Goal: Find specific page/section: Find specific page/section

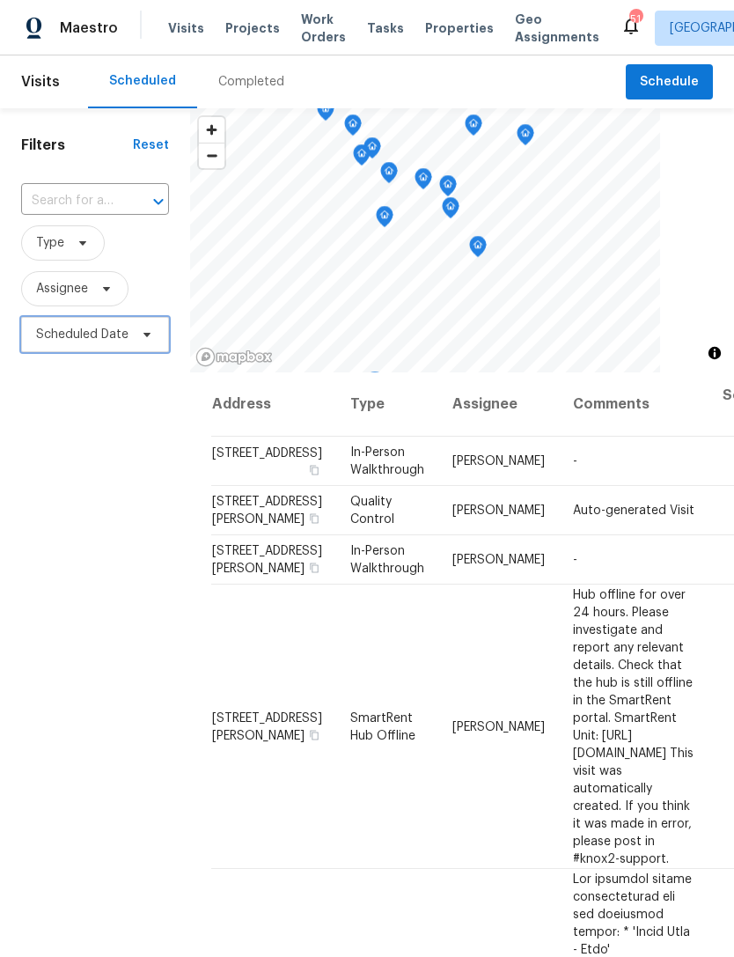
click at [92, 333] on span "Scheduled Date" at bounding box center [82, 335] width 92 height 18
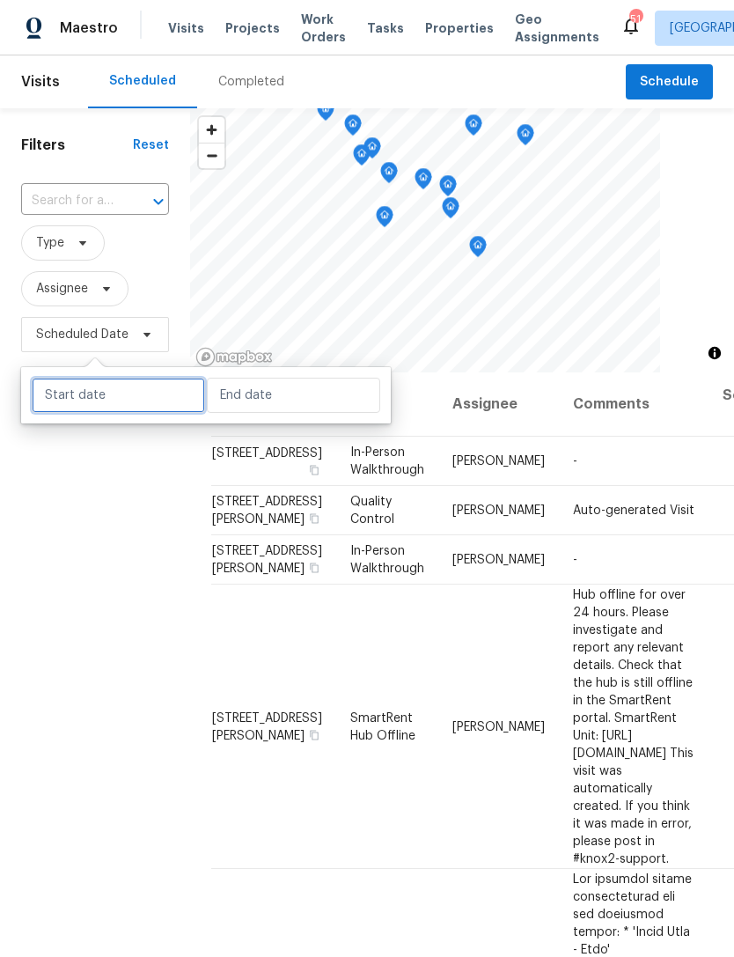
click at [112, 394] on input "text" at bounding box center [118, 395] width 173 height 35
select select "9"
select select "2025"
select select "10"
select select "2025"
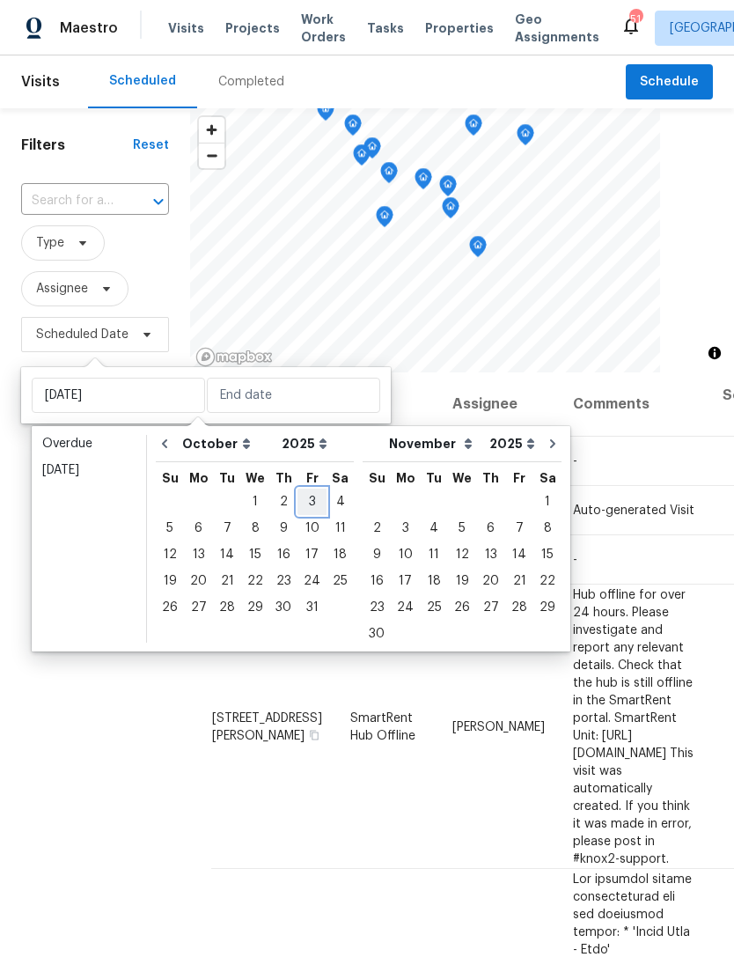
click at [306, 504] on div "3" at bounding box center [311, 501] width 29 height 25
type input "[DATE]"
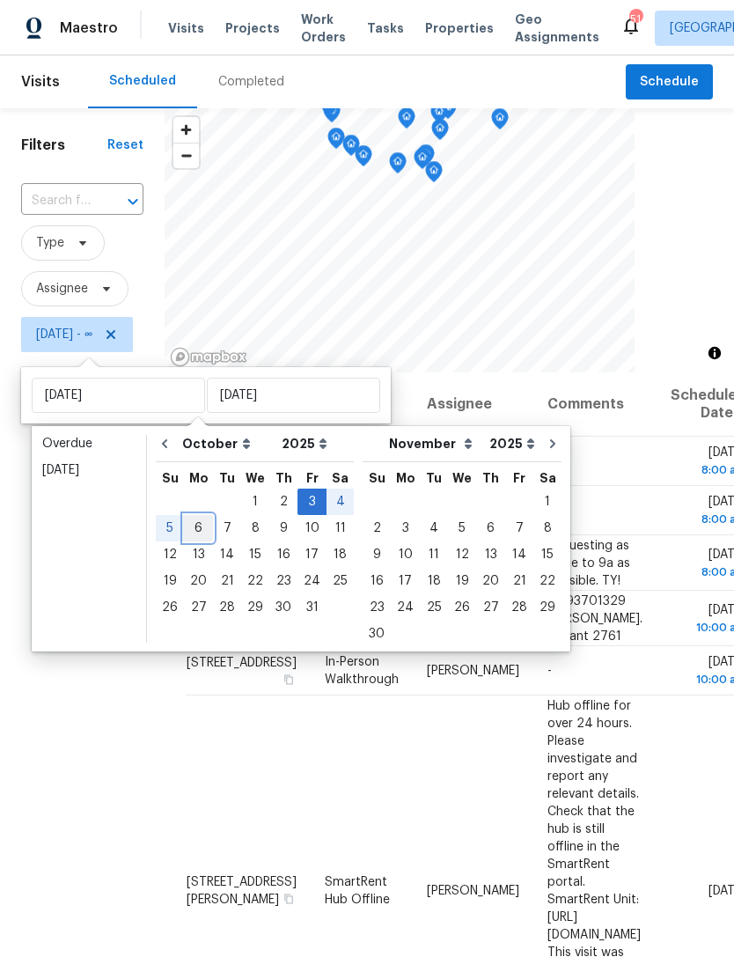
click at [198, 525] on div "6" at bounding box center [198, 528] width 29 height 25
type input "[DATE]"
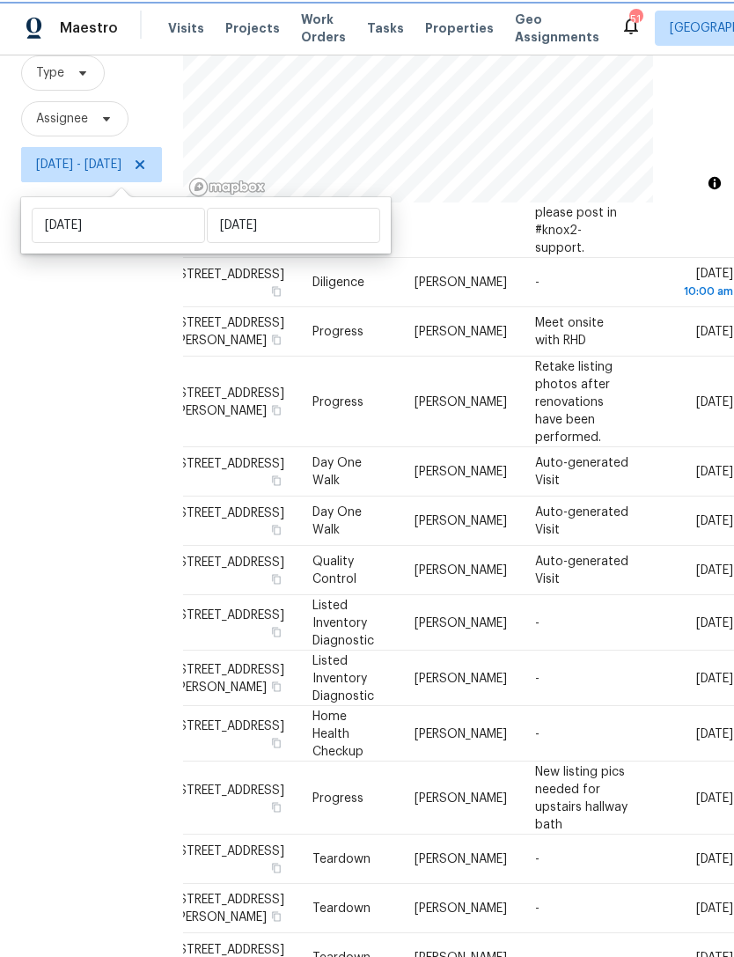
scroll to position [1047, 203]
click at [79, 698] on div "Filters Reset ​ Type Assignee [DATE] - [DATE]" at bounding box center [91, 453] width 183 height 1030
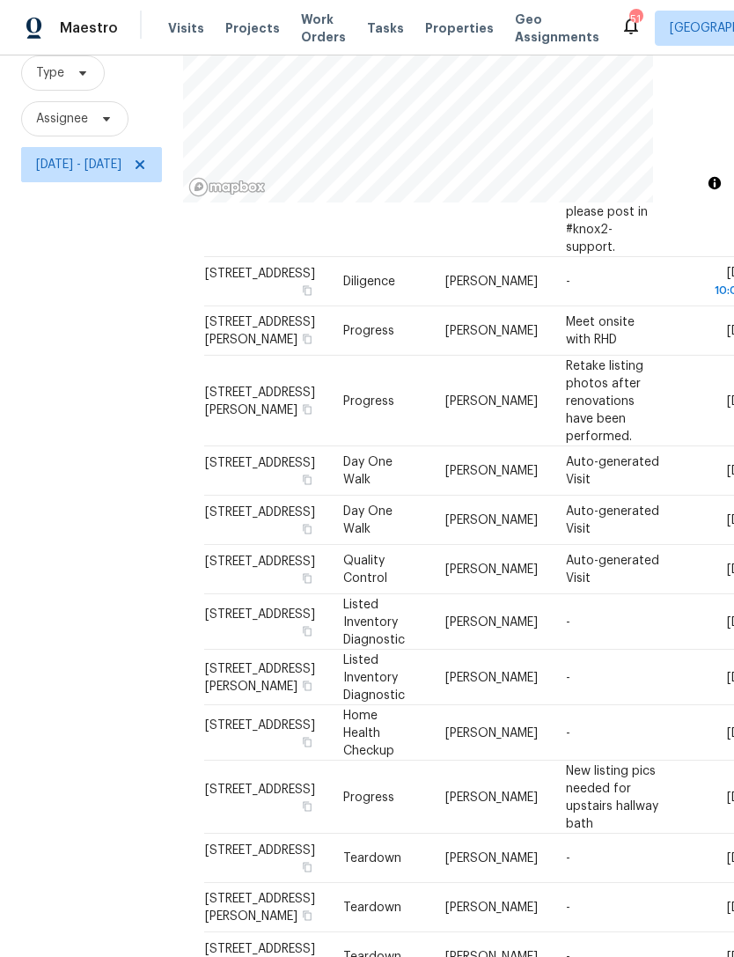
scroll to position [56, 0]
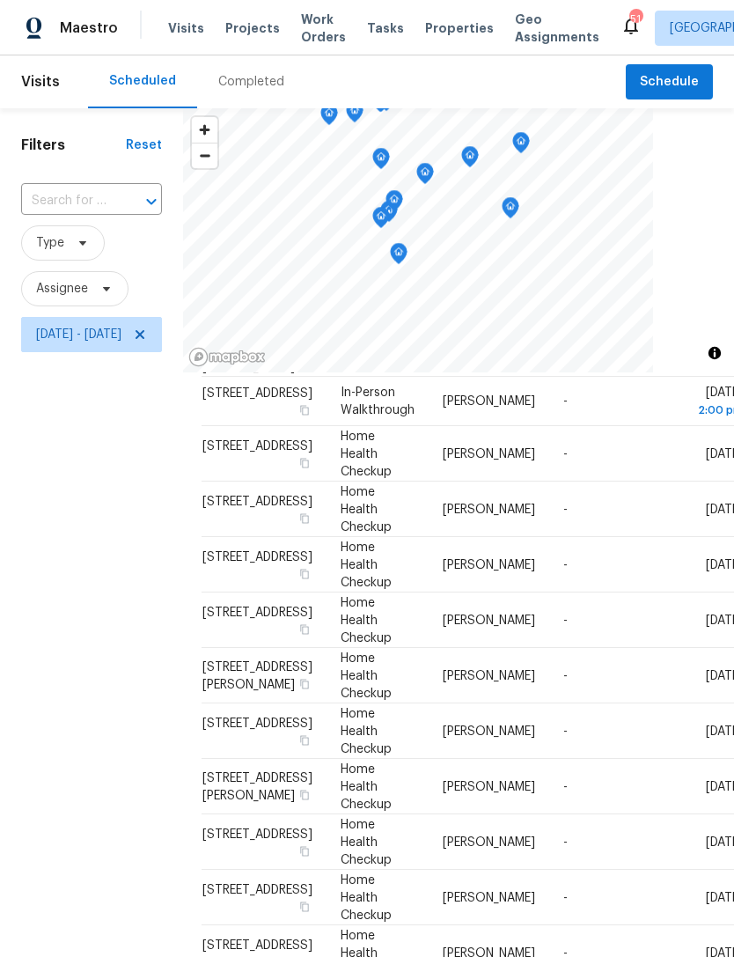
scroll to position [0, 0]
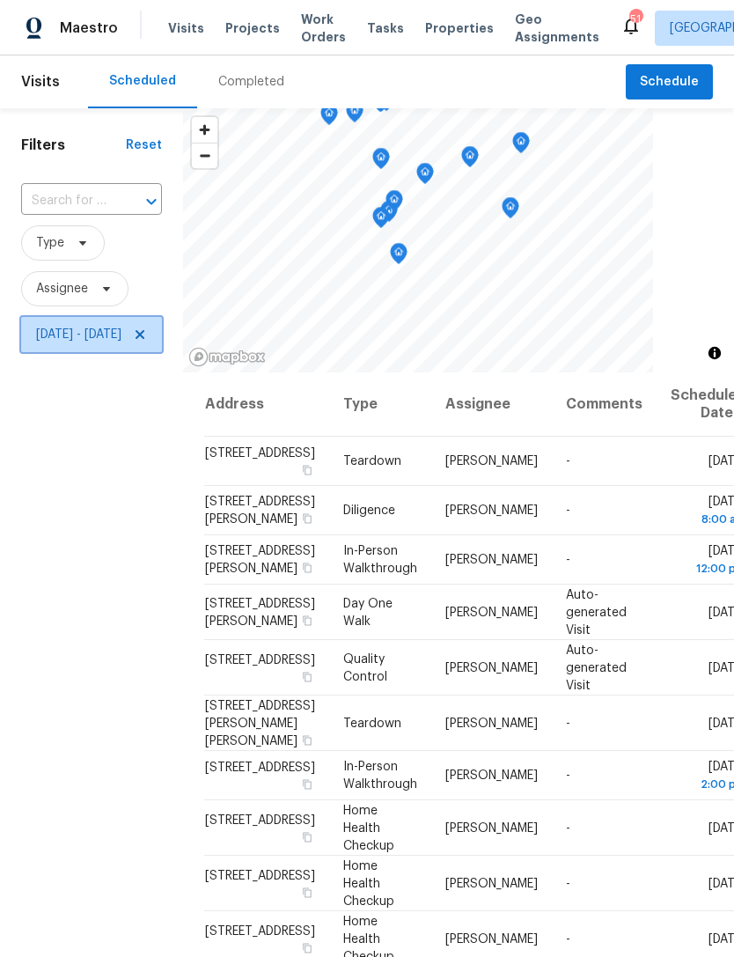
click at [147, 334] on icon at bounding box center [140, 334] width 14 height 14
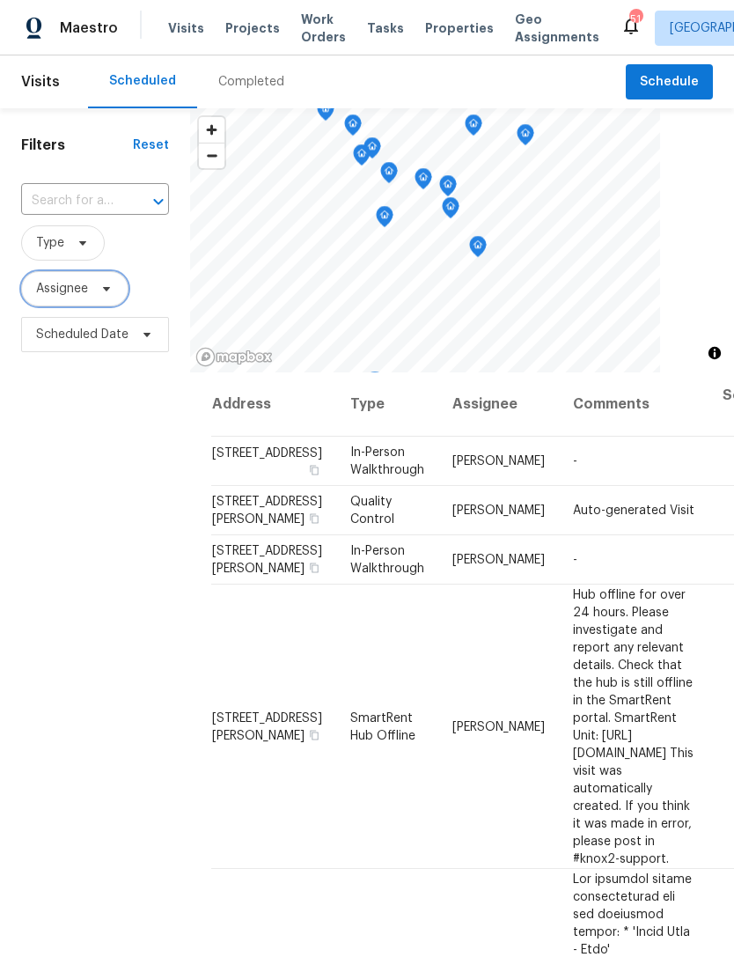
click at [69, 289] on span "Assignee" at bounding box center [62, 289] width 52 height 18
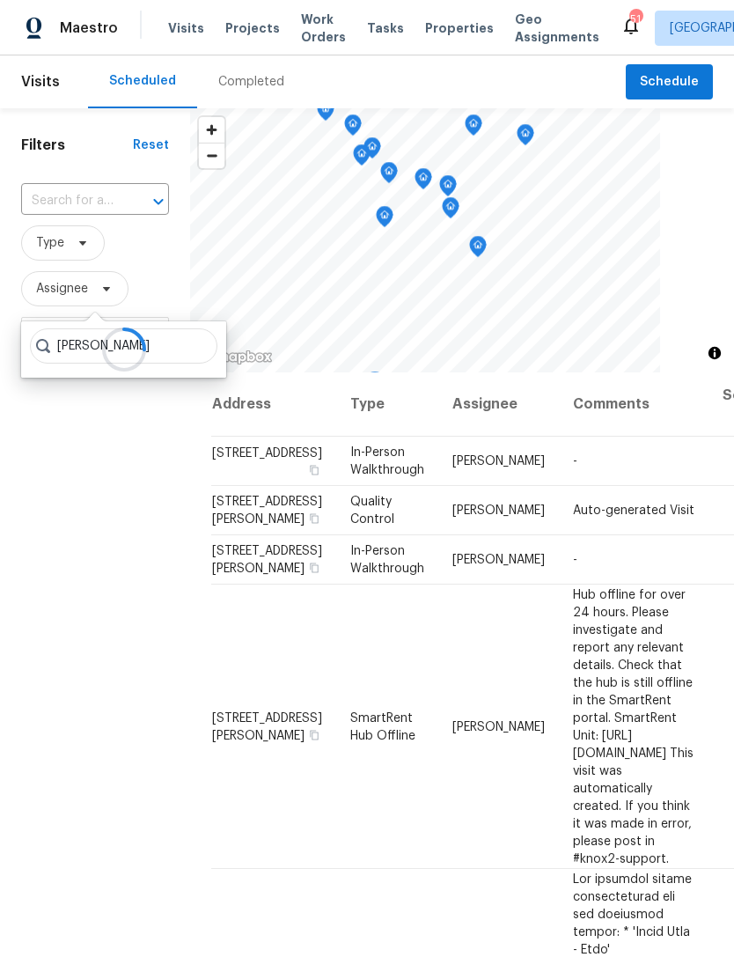
type input "[PERSON_NAME]"
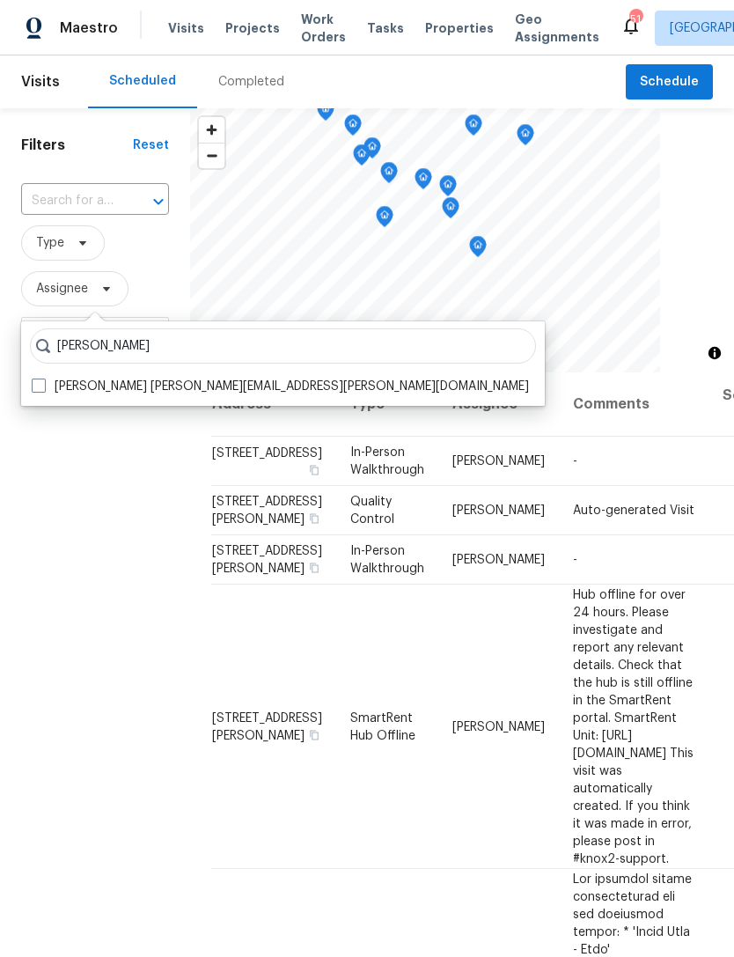
click at [207, 378] on label "[PERSON_NAME] [PERSON_NAME][EMAIL_ADDRESS][PERSON_NAME][DOMAIN_NAME]" at bounding box center [280, 387] width 497 height 18
click at [43, 378] on input "[PERSON_NAME] [PERSON_NAME][EMAIL_ADDRESS][PERSON_NAME][DOMAIN_NAME]" at bounding box center [37, 383] width 11 height 11
checkbox input "true"
